Goal: Communication & Community: Answer question/provide support

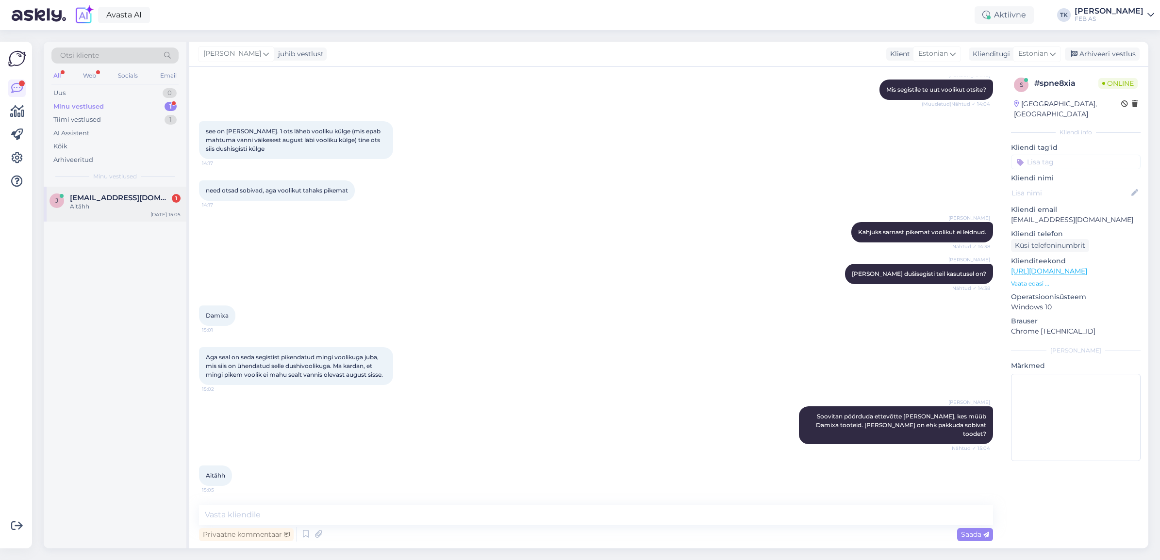
click at [124, 196] on span "[EMAIL_ADDRESS][DOMAIN_NAME]" at bounding box center [120, 198] width 101 height 9
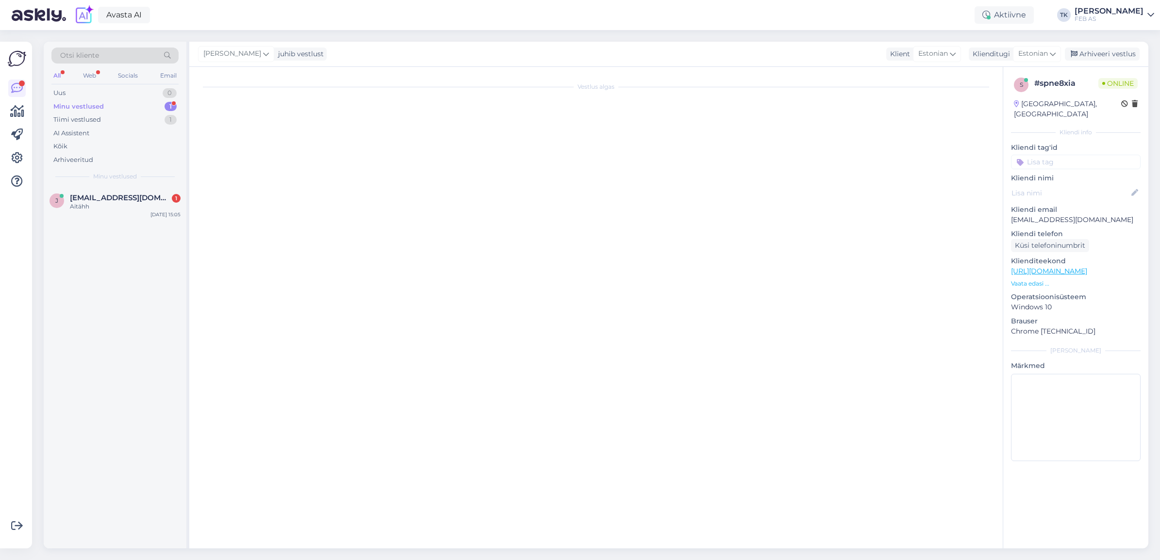
scroll to position [182, 0]
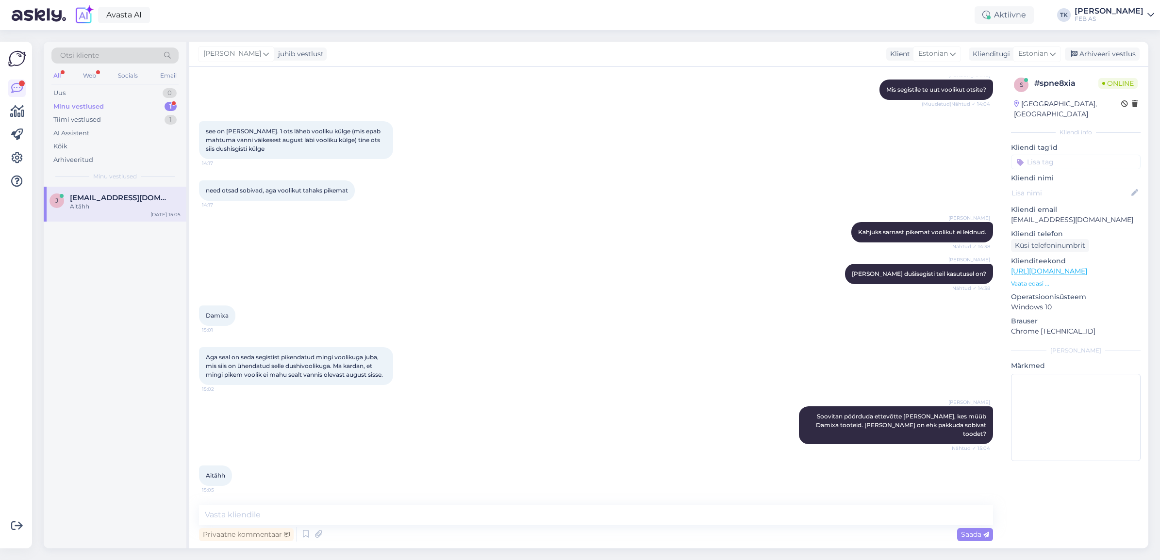
click at [554, 421] on div "Triinu [PERSON_NAME] Soovitan pöörduda ettevõtte [PERSON_NAME], kes müüb Damixa…" at bounding box center [596, 425] width 794 height 59
click at [1116, 61] on div "[PERSON_NAME] juhib vestlust Klient Estonian Klienditugi [DEMOGRAPHIC_DATA] Arh…" at bounding box center [668, 54] width 959 height 25
click at [1107, 55] on div "Arhiveeri vestlus" at bounding box center [1102, 54] width 75 height 13
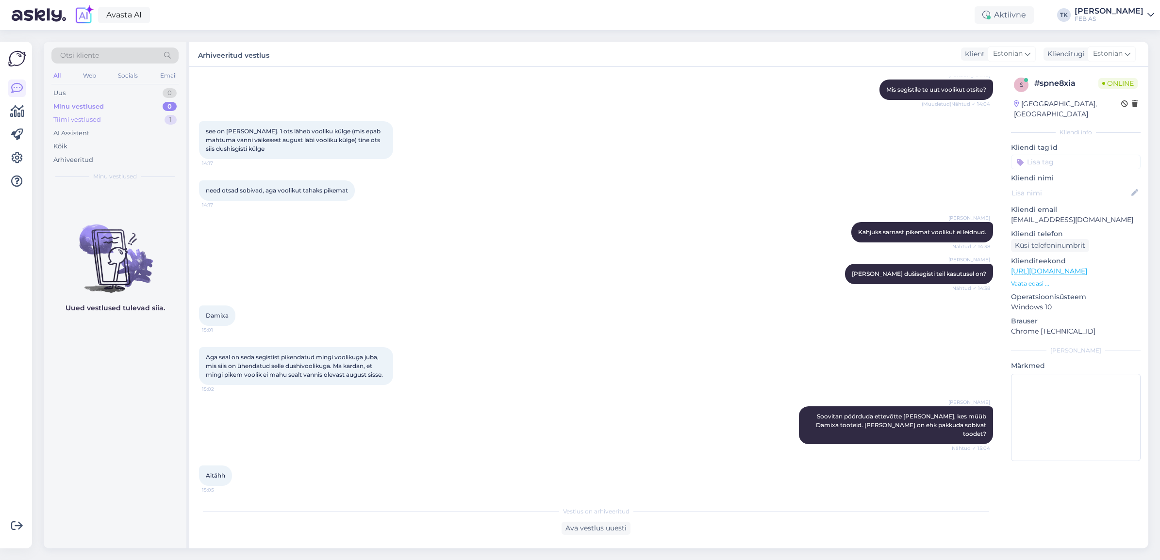
click at [132, 122] on div "Tiimi vestlused 1" at bounding box center [114, 120] width 127 height 14
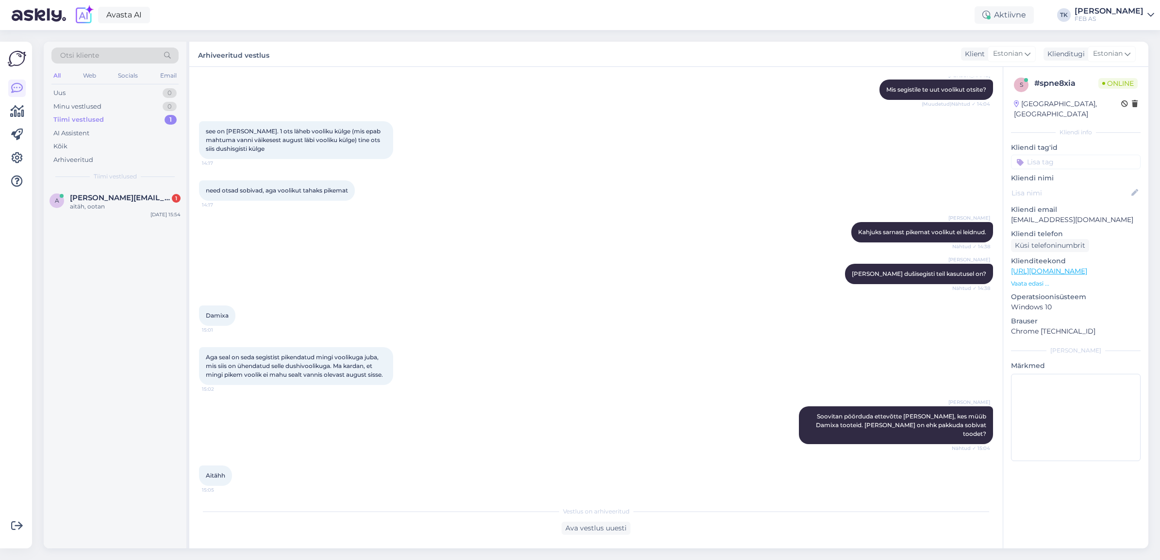
click at [143, 78] on div "All Web Socials Email" at bounding box center [114, 76] width 127 height 15
click at [138, 85] on div "Otsi kliente All Web Socials Email Uus 0 Minu vestlused 0 Tiimi vestlused 1 AI …" at bounding box center [115, 114] width 143 height 145
click at [87, 98] on div "Uus 0" at bounding box center [114, 93] width 127 height 14
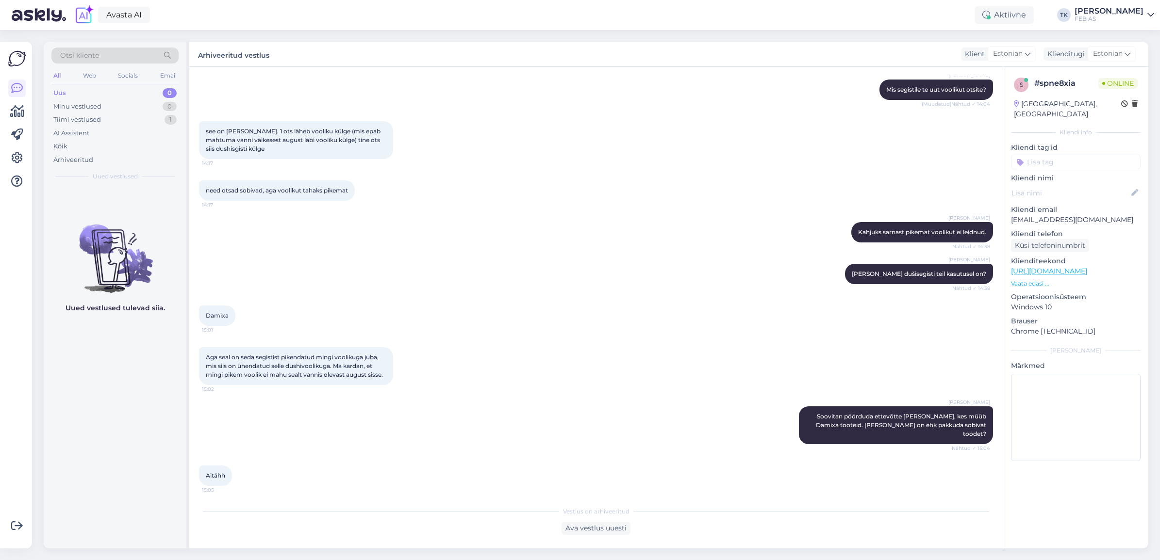
click at [91, 93] on div "Uus 0" at bounding box center [114, 93] width 127 height 14
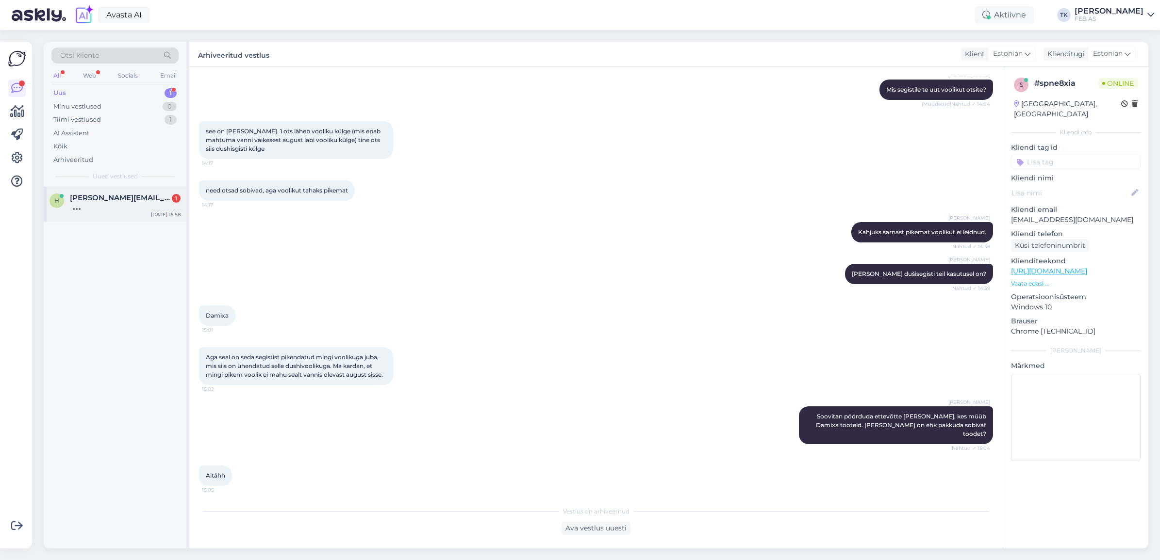
click at [128, 199] on span "[PERSON_NAME][EMAIL_ADDRESS][DOMAIN_NAME]" at bounding box center [120, 198] width 101 height 9
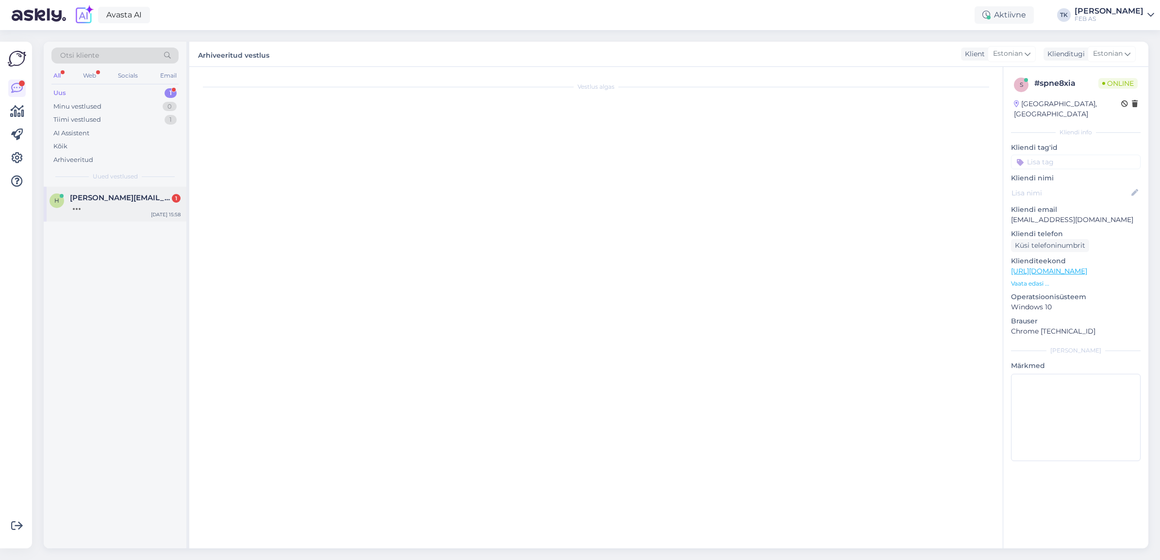
scroll to position [0, 0]
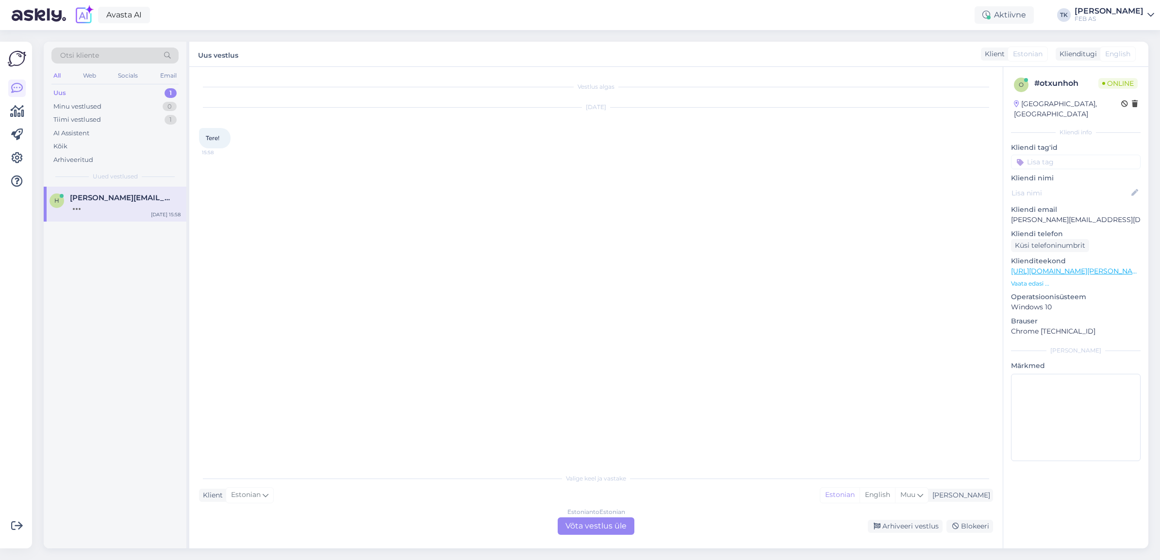
click at [593, 522] on div "Estonian to Estonian Võta vestlus üle" at bounding box center [596, 526] width 77 height 17
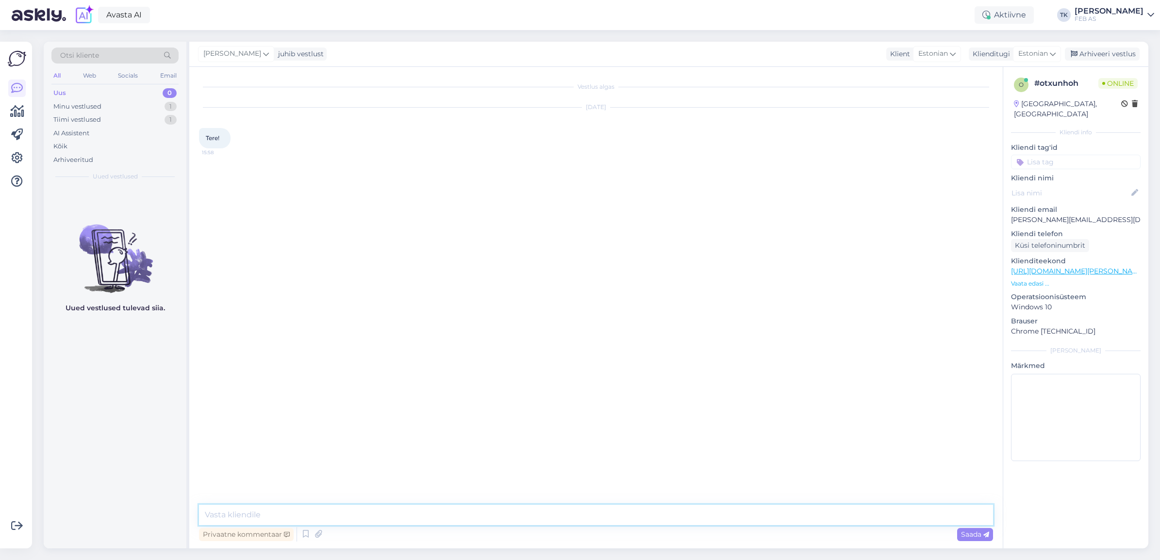
click at [587, 518] on textarea at bounding box center [596, 515] width 794 height 20
type textarea "Tere! Kuidas saame teid aidata?"
click at [552, 345] on div "Vestlus algas [DATE] Tere! 15:58 Triinu [PERSON_NAME] Tere! Kuidas saame teid a…" at bounding box center [600, 287] width 803 height 420
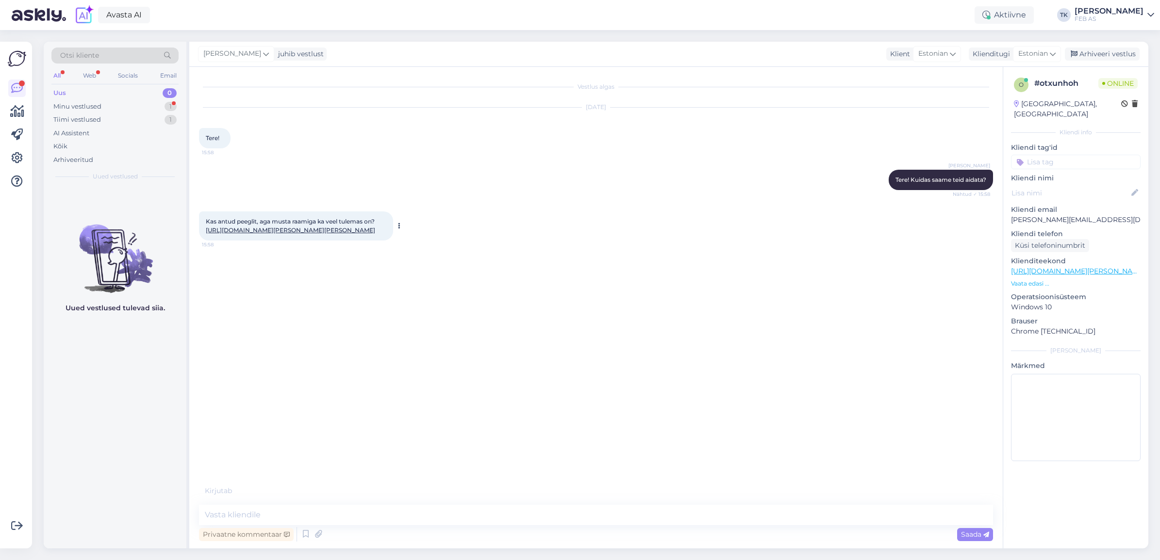
click at [303, 234] on link "[URL][DOMAIN_NAME][PERSON_NAME][PERSON_NAME]" at bounding box center [290, 230] width 169 height 7
click at [347, 513] on textarea at bounding box center [596, 515] width 794 height 20
type textarea "kas mõtlete sellist?"
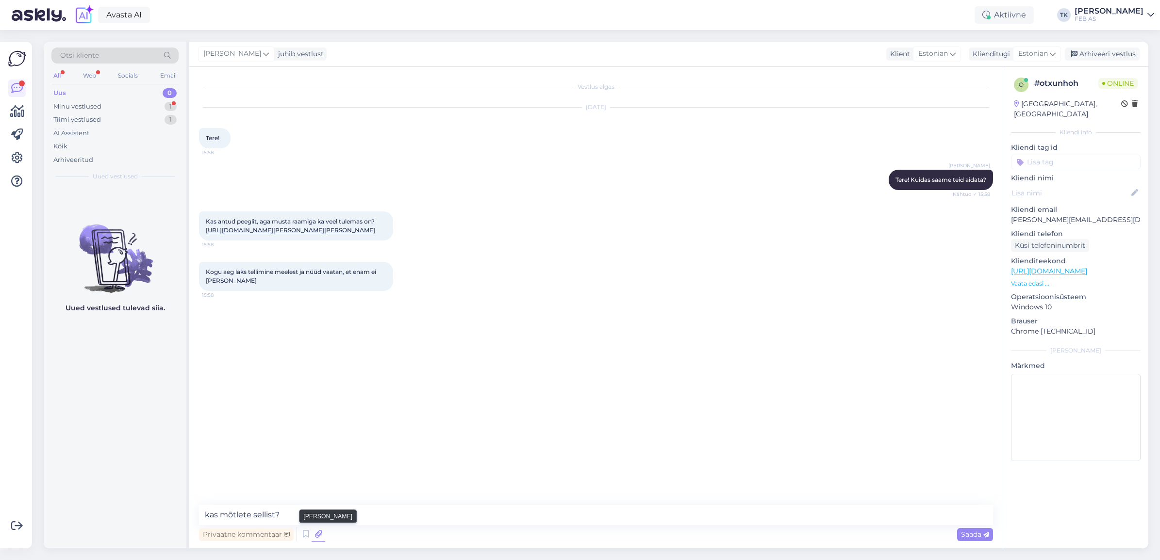
click at [318, 534] on icon at bounding box center [319, 534] width 14 height 15
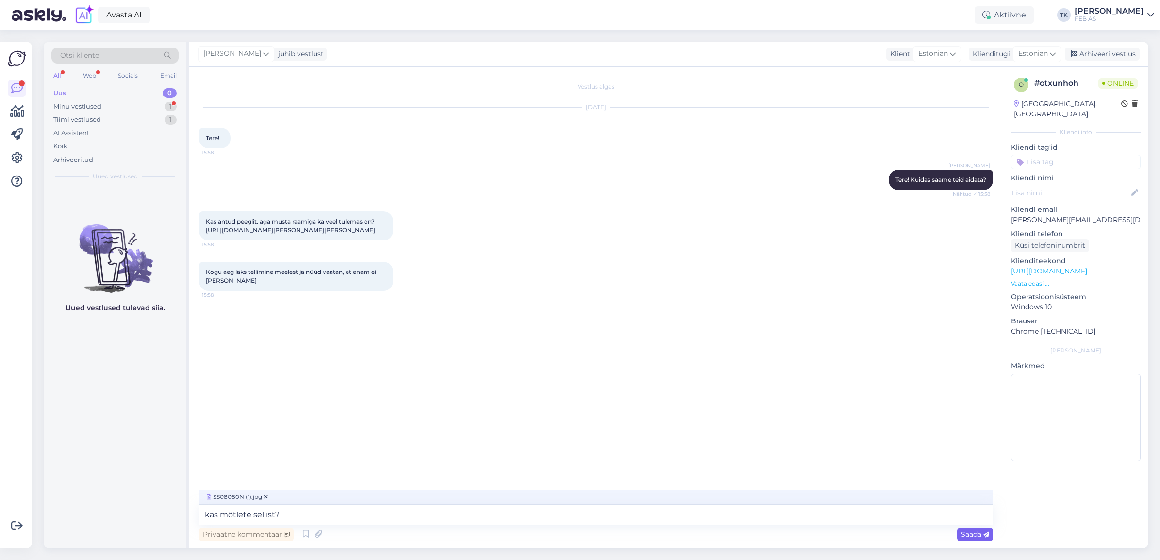
click at [964, 534] on span "Saada" at bounding box center [975, 534] width 28 height 9
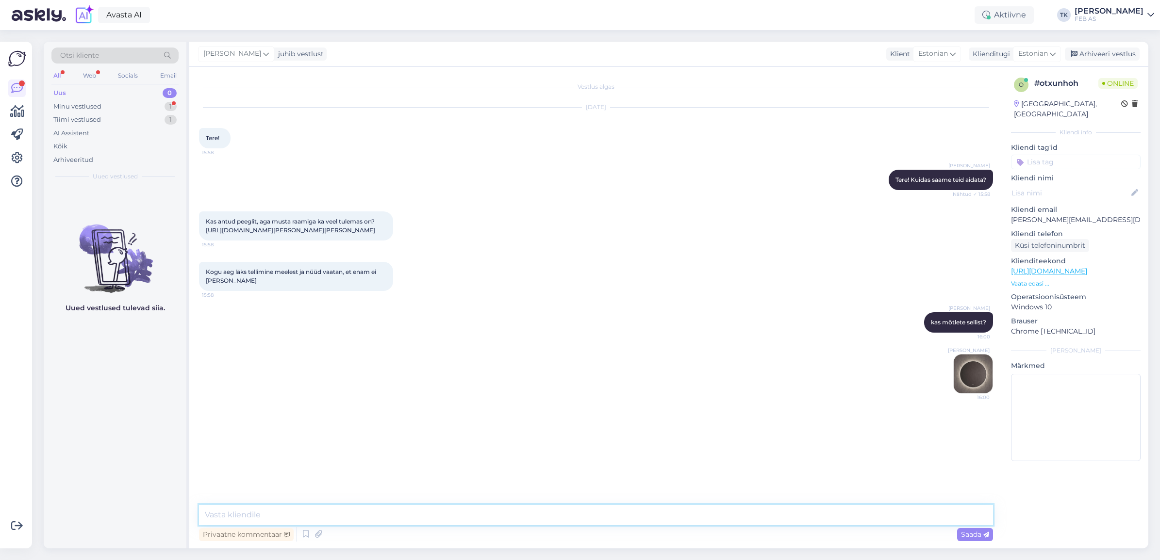
click at [631, 508] on textarea at bounding box center [596, 515] width 794 height 20
type textarea "80 cm diameetriga"
click at [440, 502] on div "Vestlus algas [DATE] Tere! 15:58 Triinu [PERSON_NAME] Tere! Kuidas saame teid a…" at bounding box center [595, 308] width 813 height 482
click at [440, 508] on textarea at bounding box center [596, 515] width 794 height 20
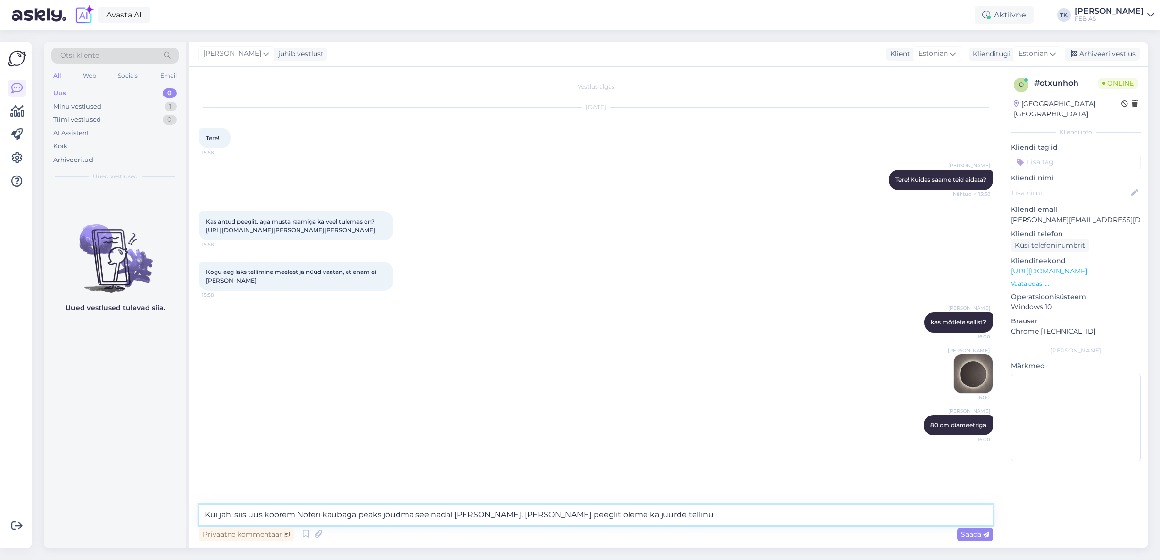
type textarea "Kui jah, siis uus koorem Noferi kaubaga peaks jõudma see nädal [PERSON_NAME]. […"
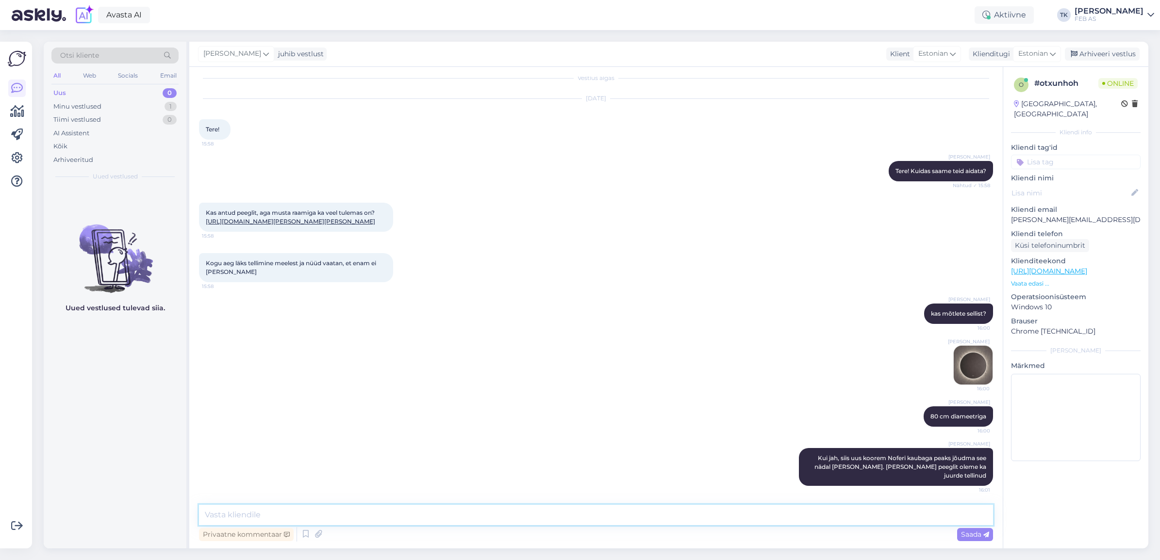
click at [576, 520] on textarea at bounding box center [596, 515] width 794 height 20
click at [344, 513] on textarea "Kui peaksite aga meie [GEOGRAPHIC_DATA] või Taru kauplusesse sattuma, siis seal…" at bounding box center [596, 515] width 794 height 20
click at [535, 517] on textarea "Kui peaksite aga meie [GEOGRAPHIC_DATA] või Tartu kauplusesse sattuma, siis sea…" at bounding box center [596, 515] width 794 height 20
type textarea "Kui peaksite aga meie [GEOGRAPHIC_DATA] või Tartu kauplusesse sattuma, siis sea…"
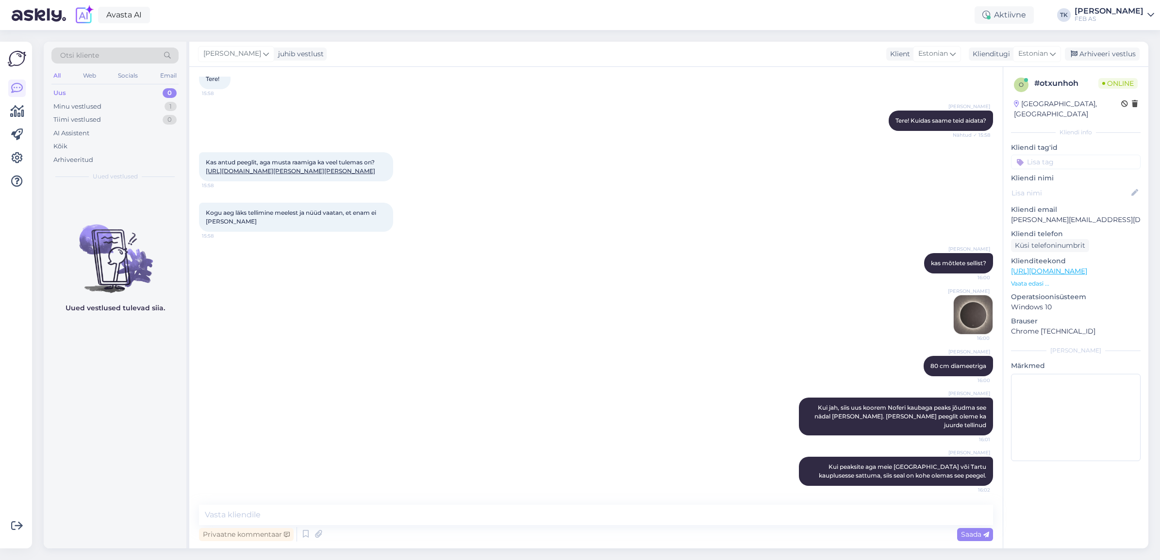
click at [570, 316] on div "Triinu [PERSON_NAME] kas mõtlete sellist? 16:00 Triinu [PERSON_NAME] 16:00" at bounding box center [596, 294] width 794 height 103
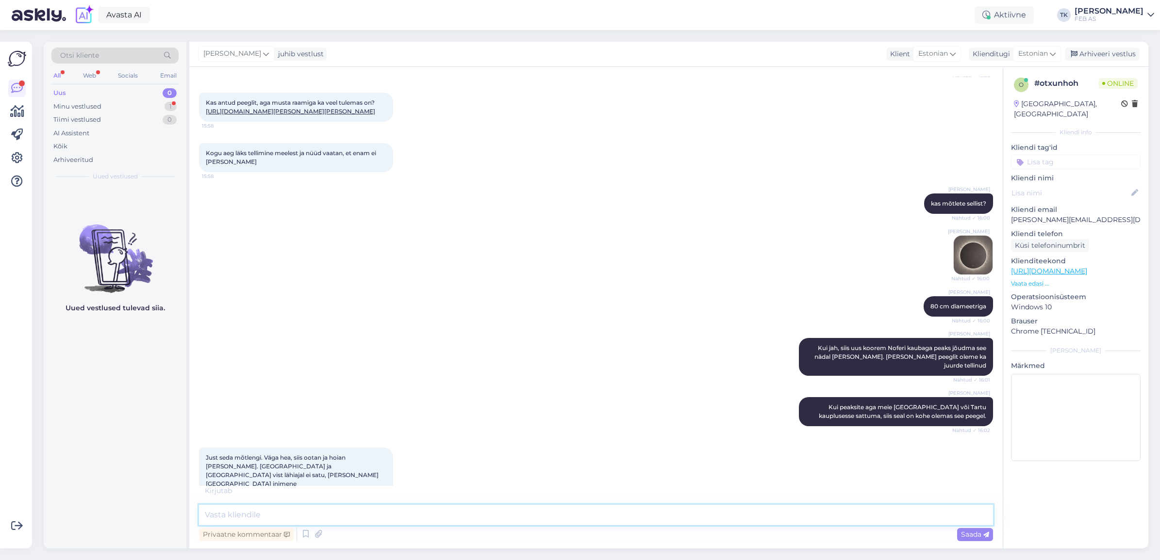
click at [347, 517] on textarea at bounding box center [596, 515] width 794 height 20
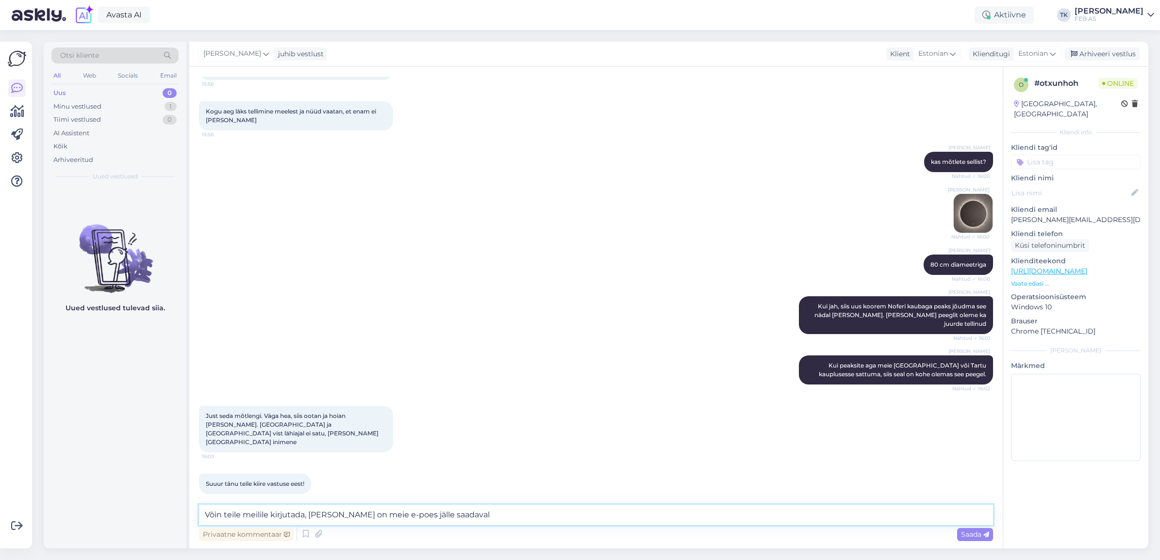
type textarea "Võin teile meilile kirjutada, [PERSON_NAME] on meie e-poes jälle saadaval."
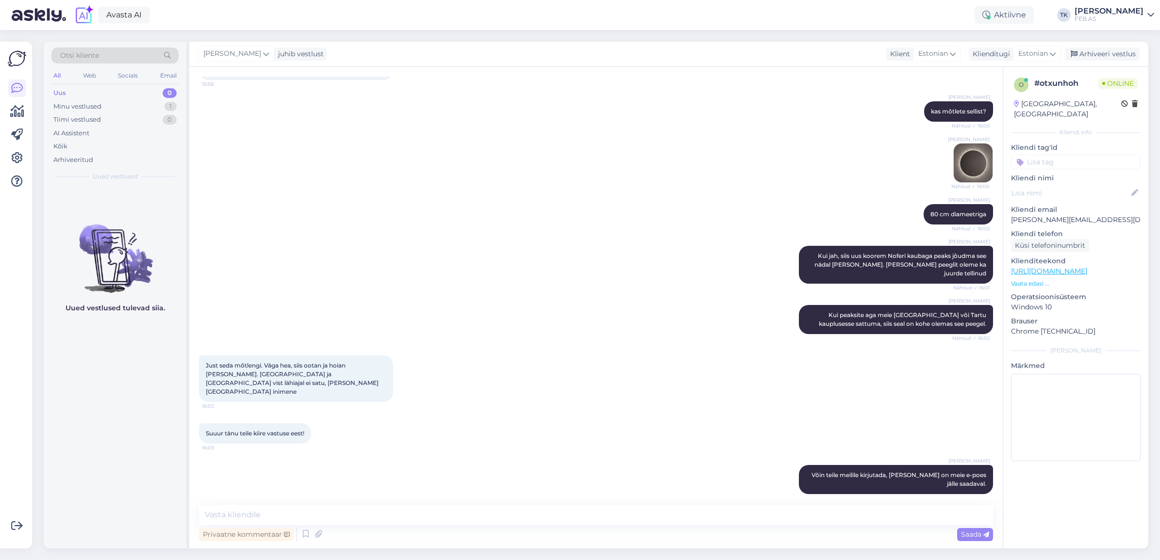
click at [464, 345] on div "Just seda mõtlengi. Väga hea, siis ootan ja hoian [PERSON_NAME]. [GEOGRAPHIC_DA…" at bounding box center [596, 379] width 794 height 68
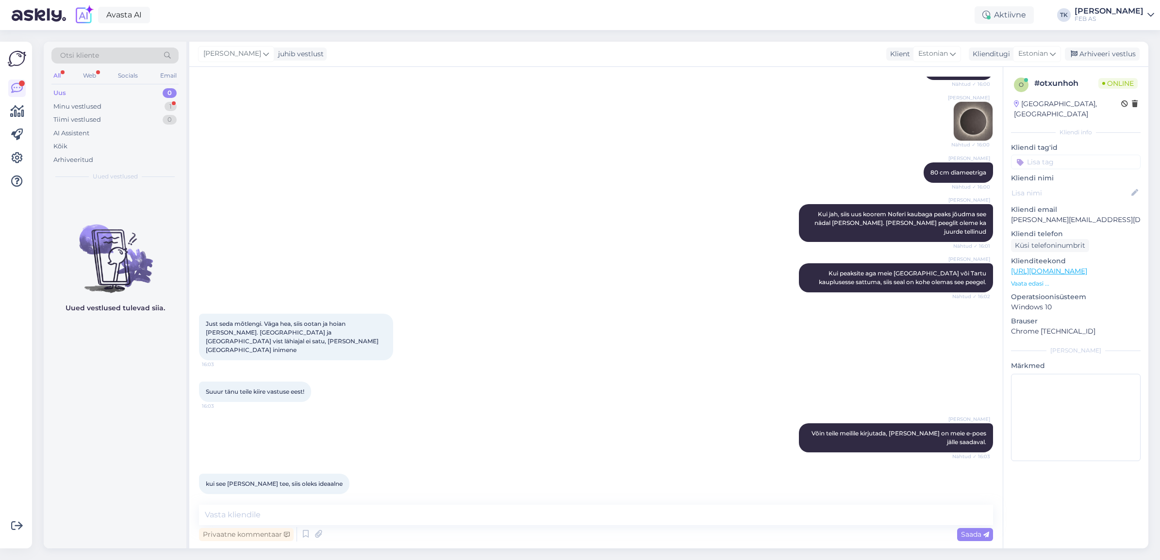
click at [1038, 215] on p "[PERSON_NAME][EMAIL_ADDRESS][DOMAIN_NAME]" at bounding box center [1076, 220] width 130 height 10
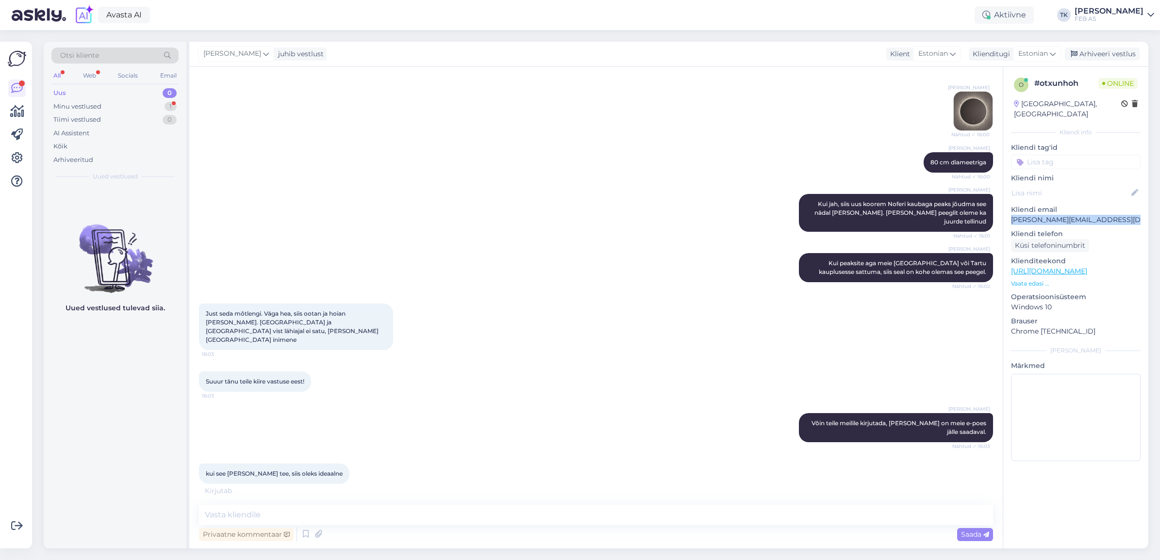
click at [1038, 215] on p "[PERSON_NAME][EMAIL_ADDRESS][DOMAIN_NAME]" at bounding box center [1076, 220] width 130 height 10
copy p "[PERSON_NAME][EMAIL_ADDRESS][DOMAIN_NAME]"
click at [361, 522] on textarea at bounding box center [596, 515] width 794 height 20
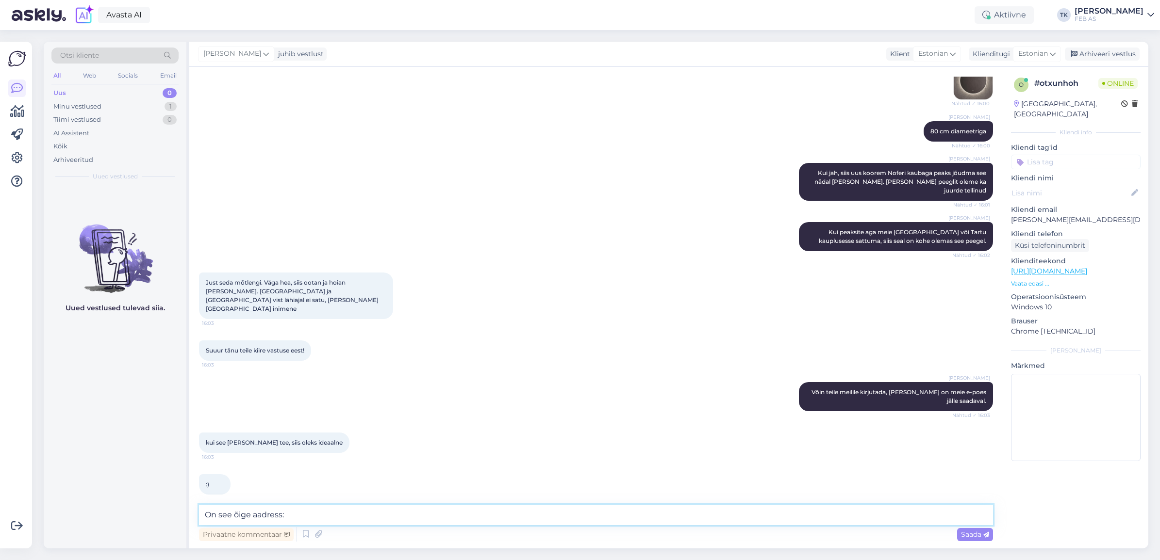
paste textarea "[PERSON_NAME][EMAIL_ADDRESS][DOMAIN_NAME]"
type textarea "On see õige aadress: [PERSON_NAME][EMAIL_ADDRESS][DOMAIN_NAME]?"
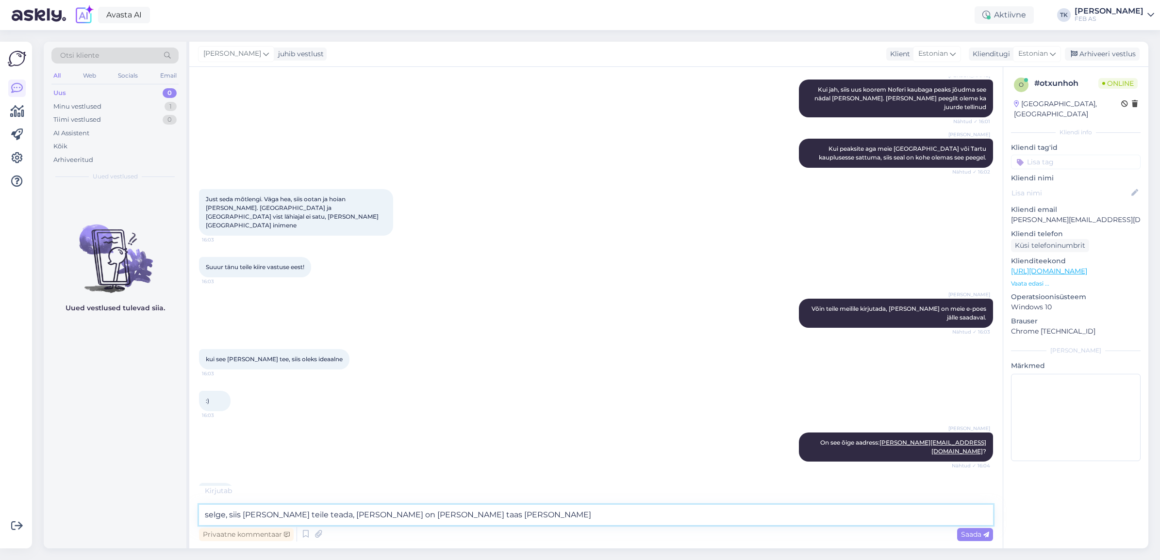
scroll to position [388, 0]
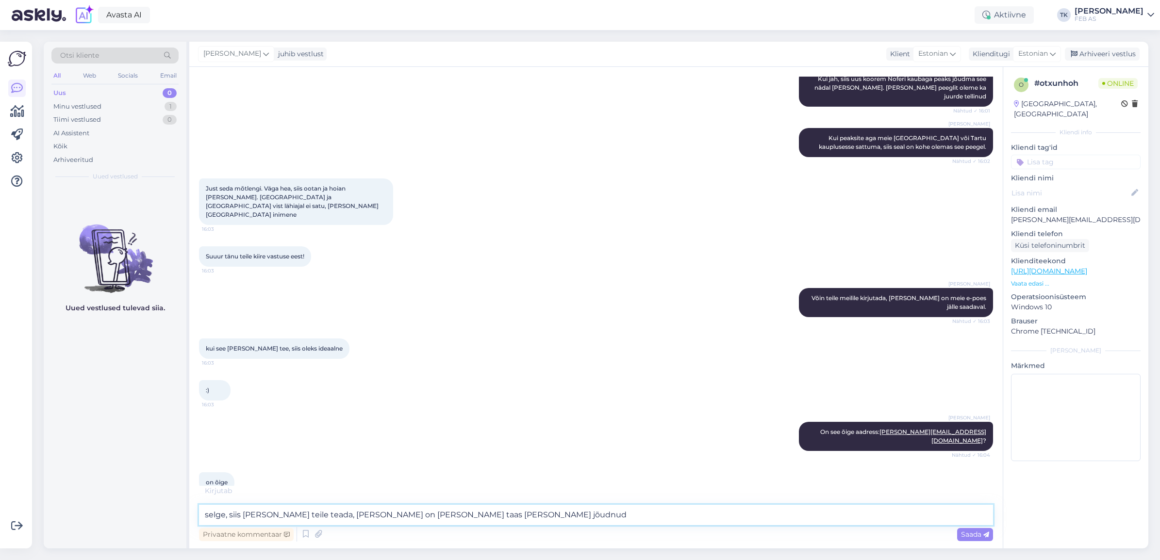
type textarea "selge, siis [PERSON_NAME] teile teada, [PERSON_NAME] on [PERSON_NAME] taas [PER…"
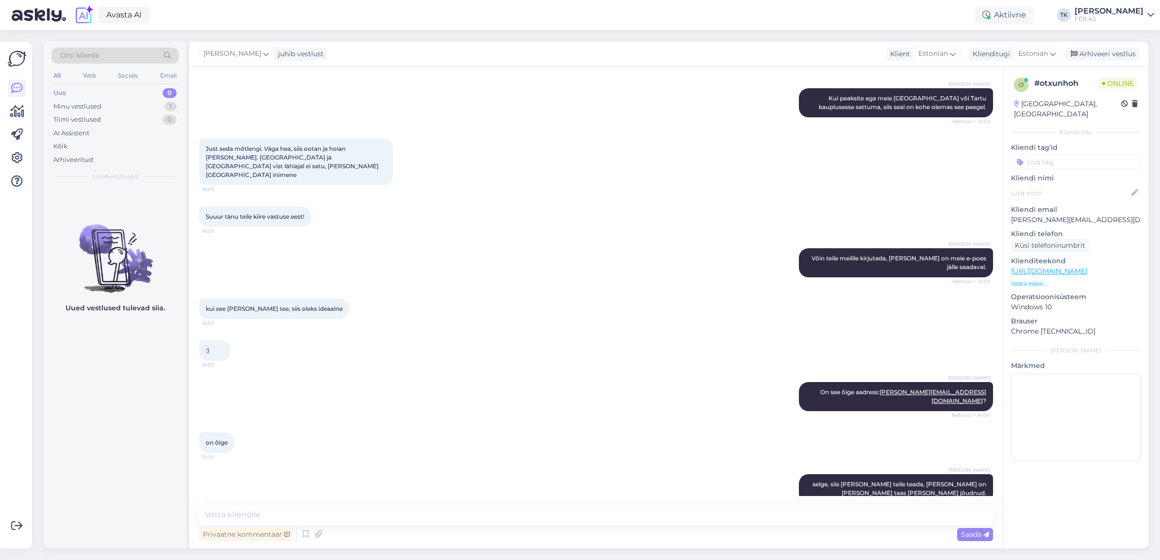
click at [480, 422] on div "on õige 16:04" at bounding box center [596, 443] width 794 height 42
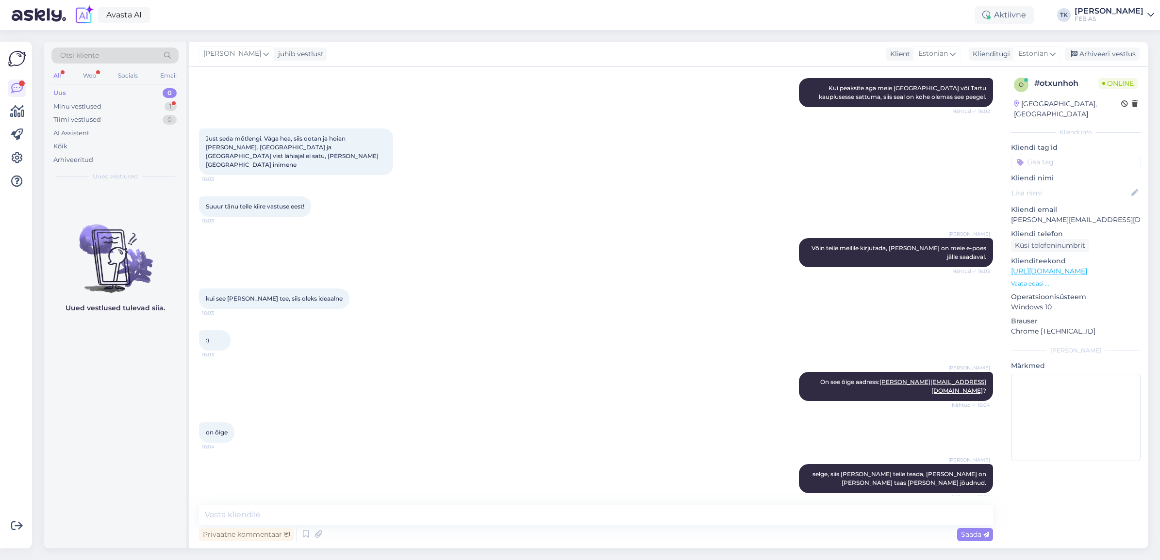
scroll to position [470, 0]
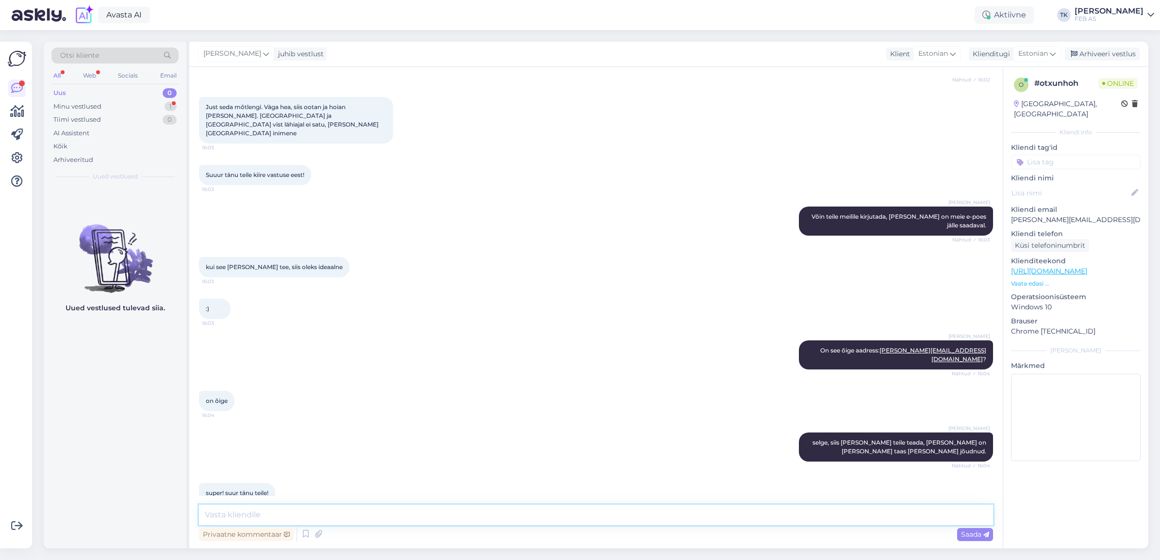
click at [513, 512] on textarea at bounding box center [596, 515] width 794 height 20
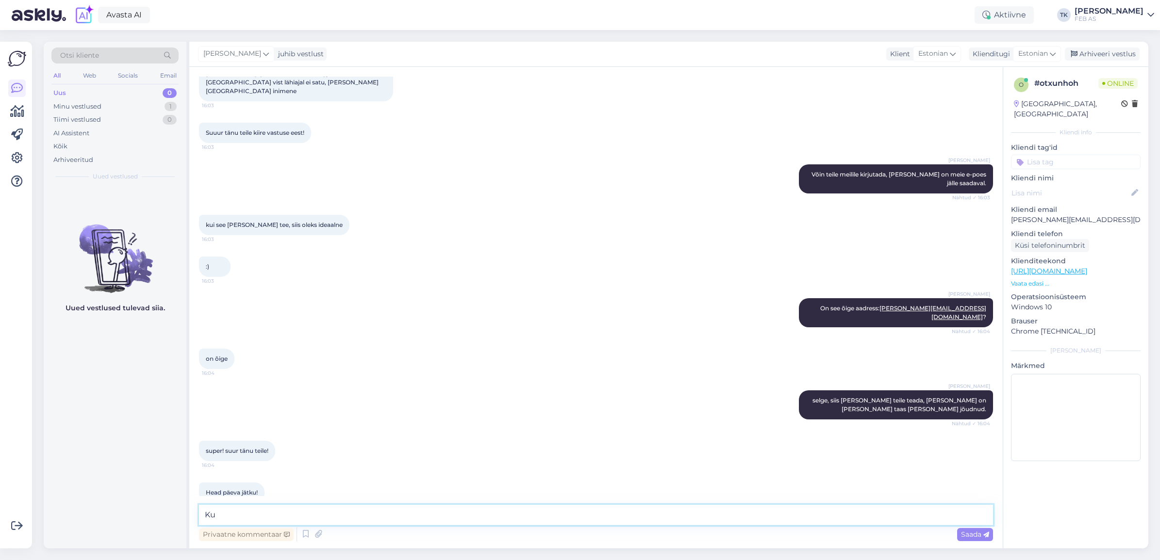
type textarea "K"
type textarea "Teile ka!"
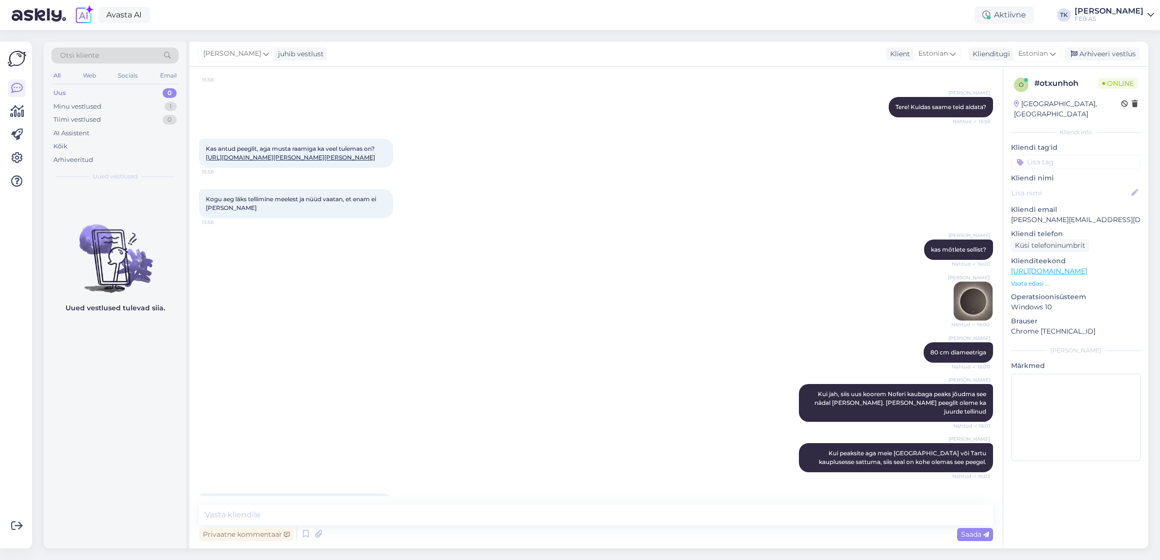
scroll to position [61, 0]
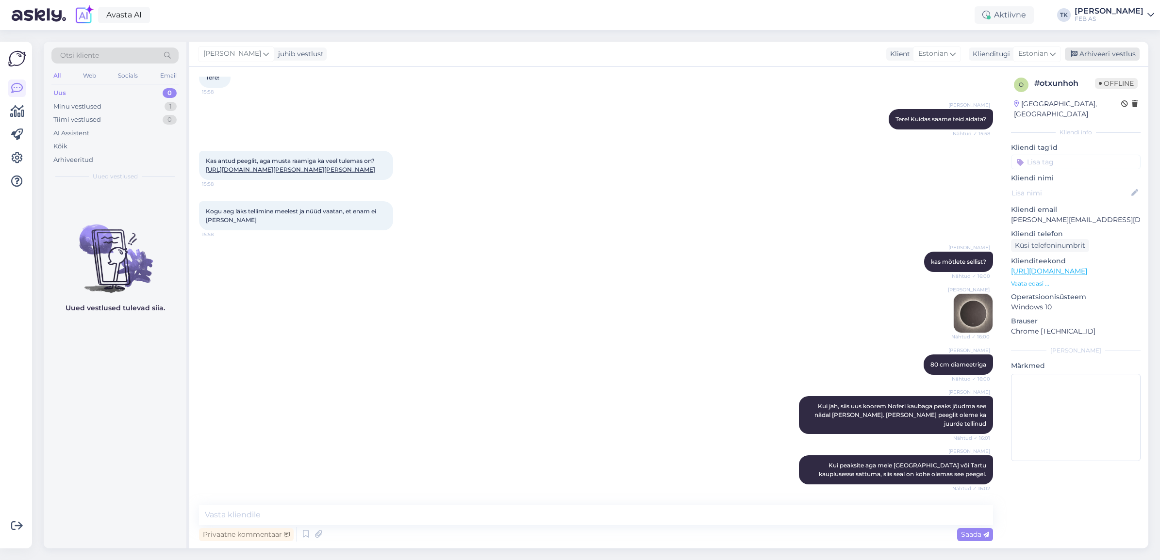
click at [1102, 51] on div "Arhiveeri vestlus" at bounding box center [1102, 54] width 75 height 13
